Goal: Browse casually

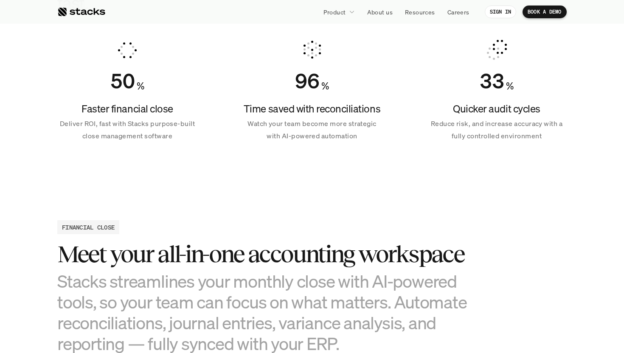
scroll to position [629, 0]
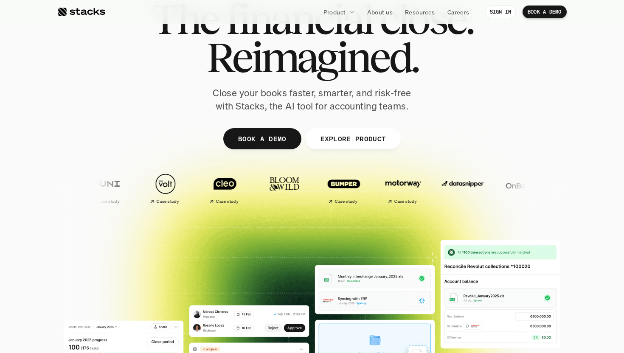
scroll to position [0, 0]
